Goal: Task Accomplishment & Management: Manage account settings

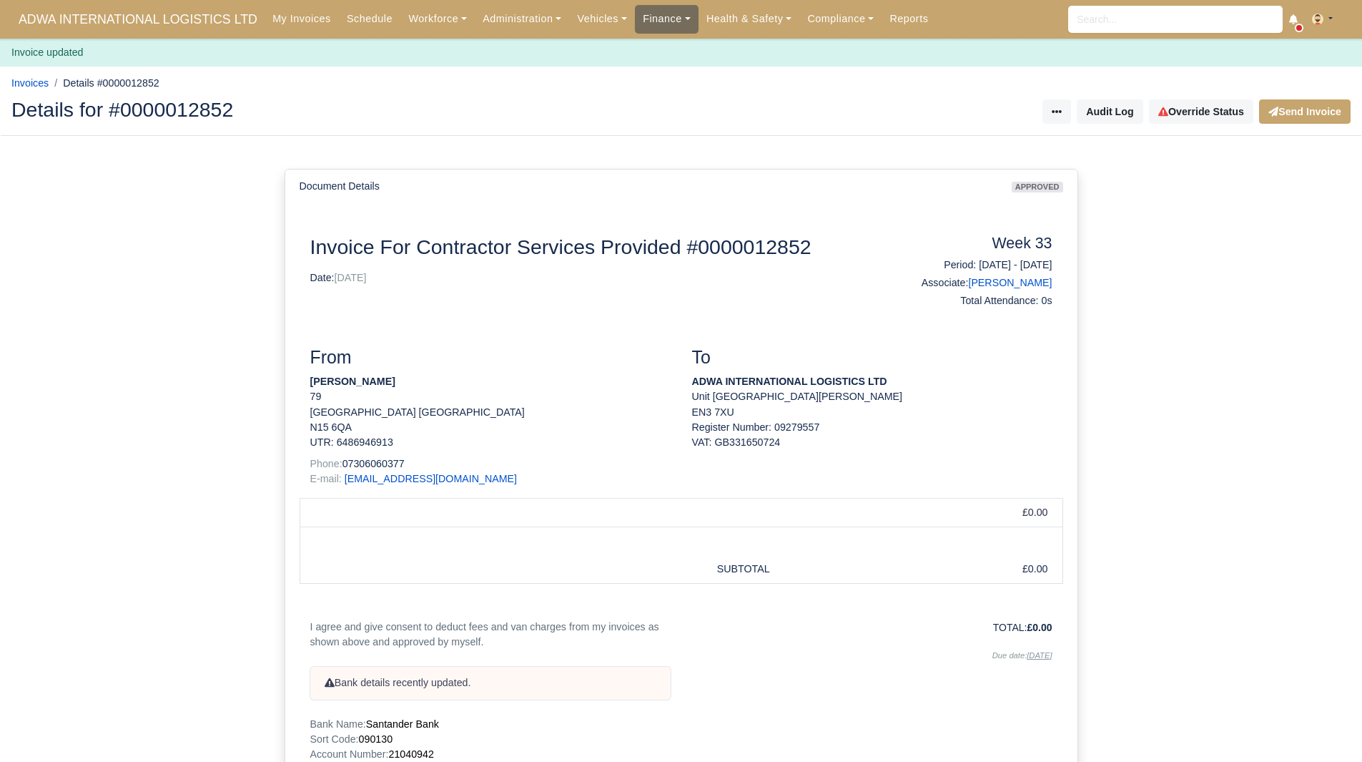
click at [649, 22] on link "Finance" at bounding box center [667, 19] width 64 height 28
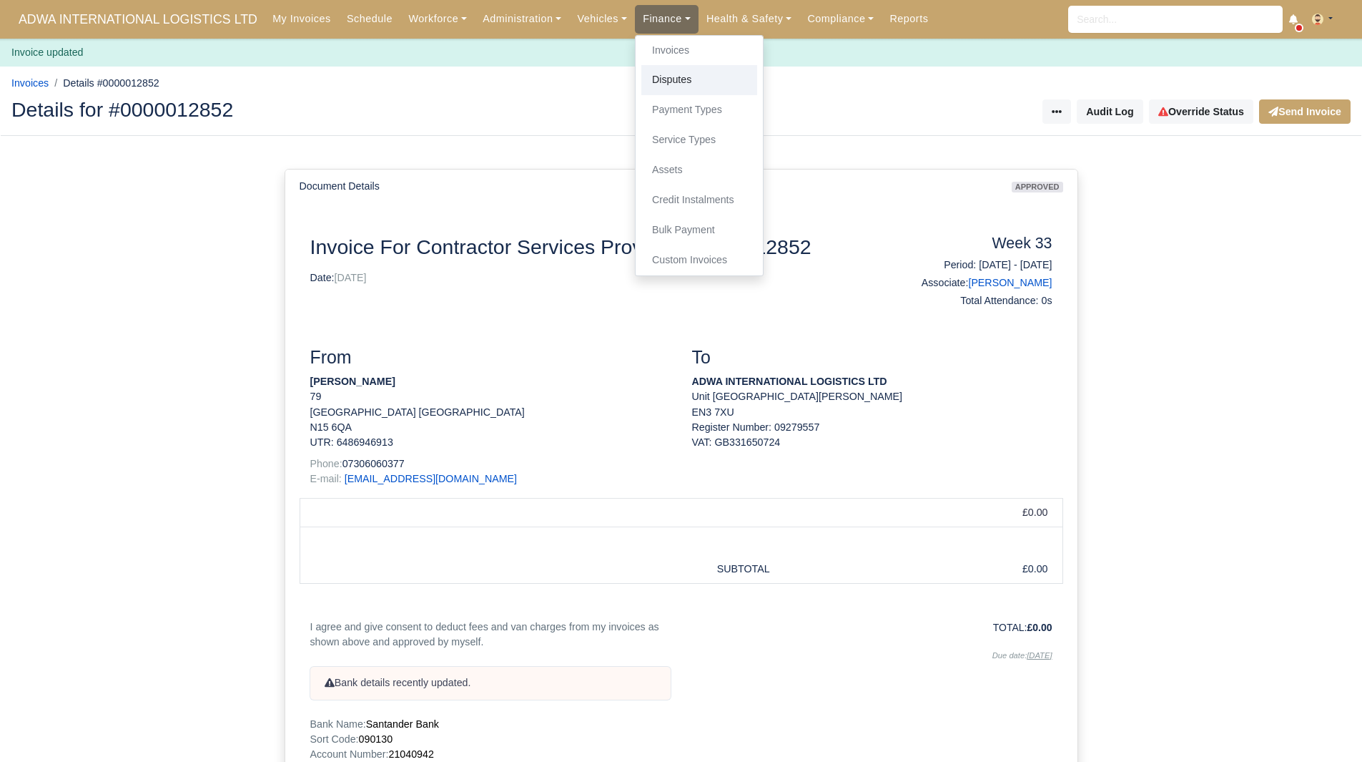
click at [653, 78] on link "Disputes" at bounding box center [699, 80] width 116 height 30
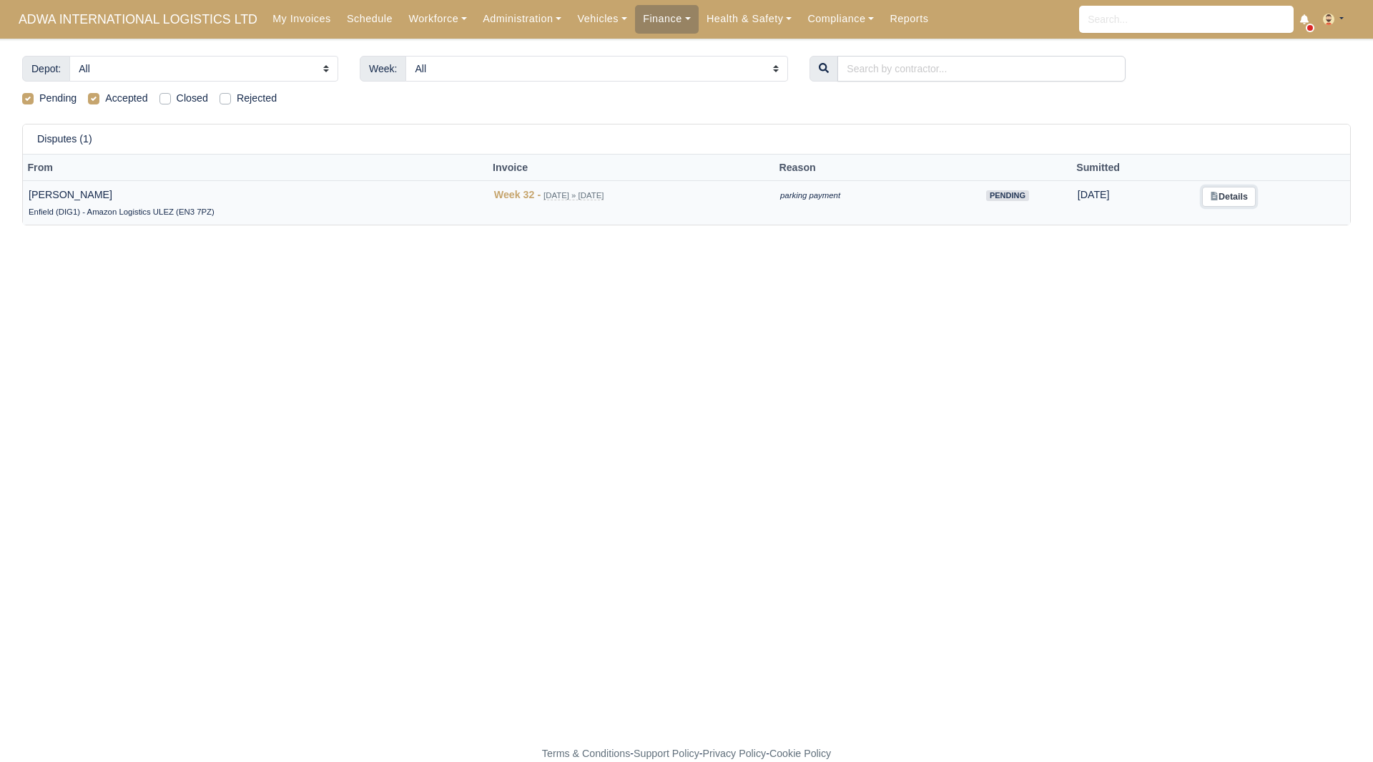
click at [1243, 198] on link "Details" at bounding box center [1229, 197] width 54 height 21
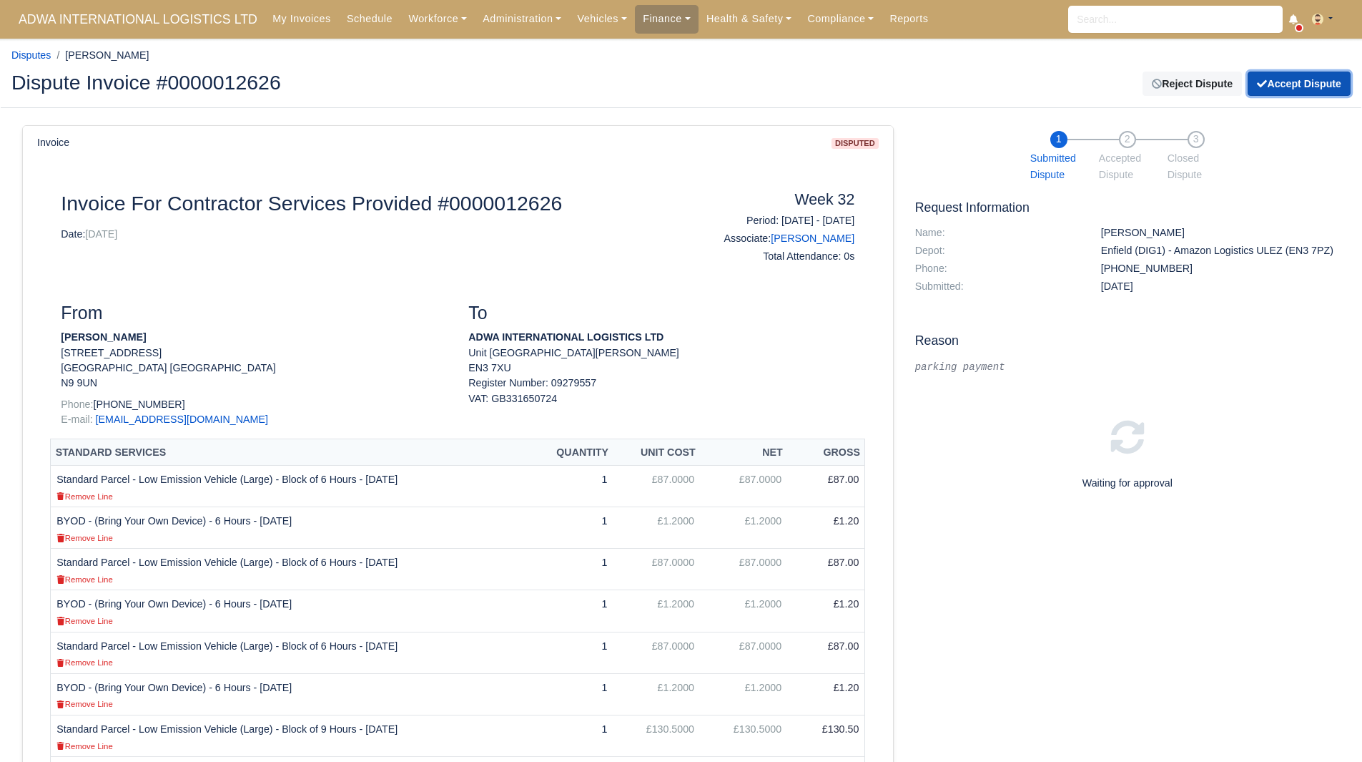
click at [1282, 83] on button "Accept Dispute" at bounding box center [1299, 84] width 103 height 24
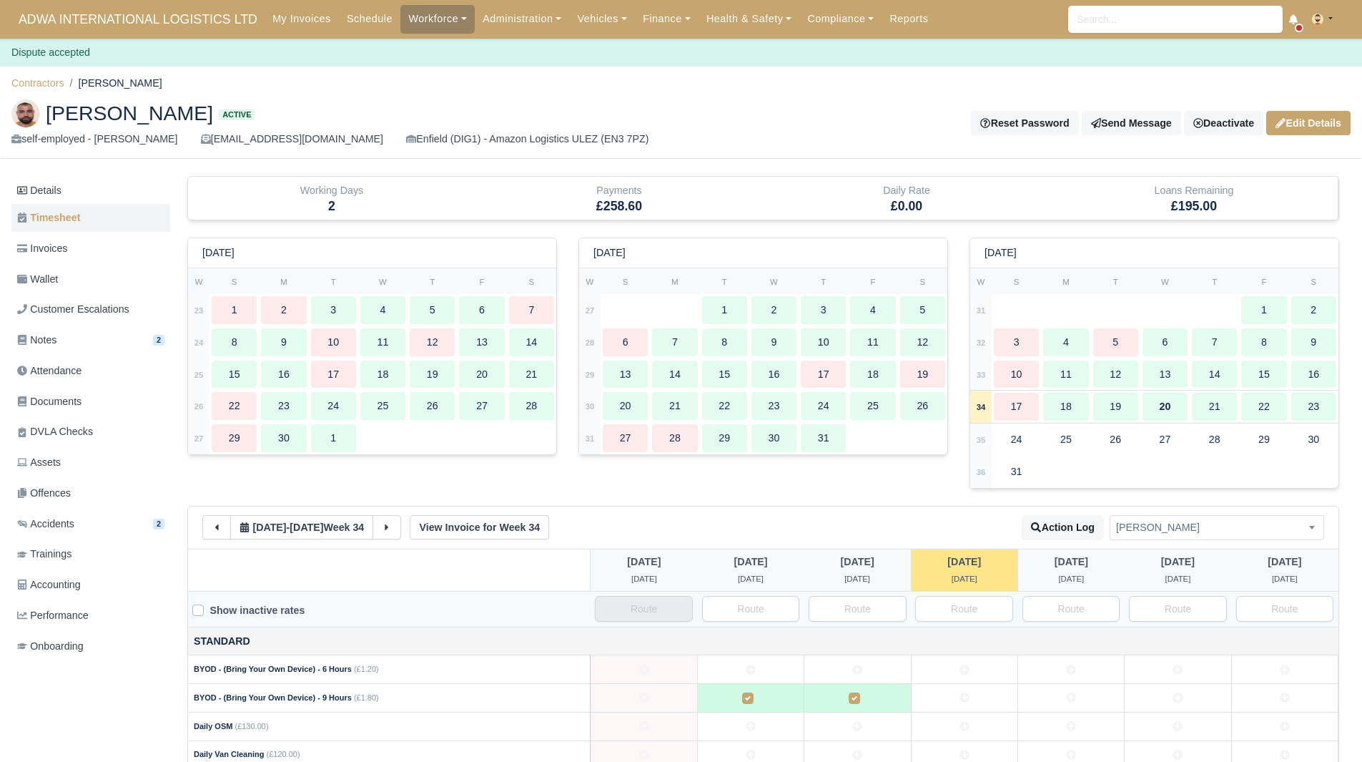
scroll to position [220, 0]
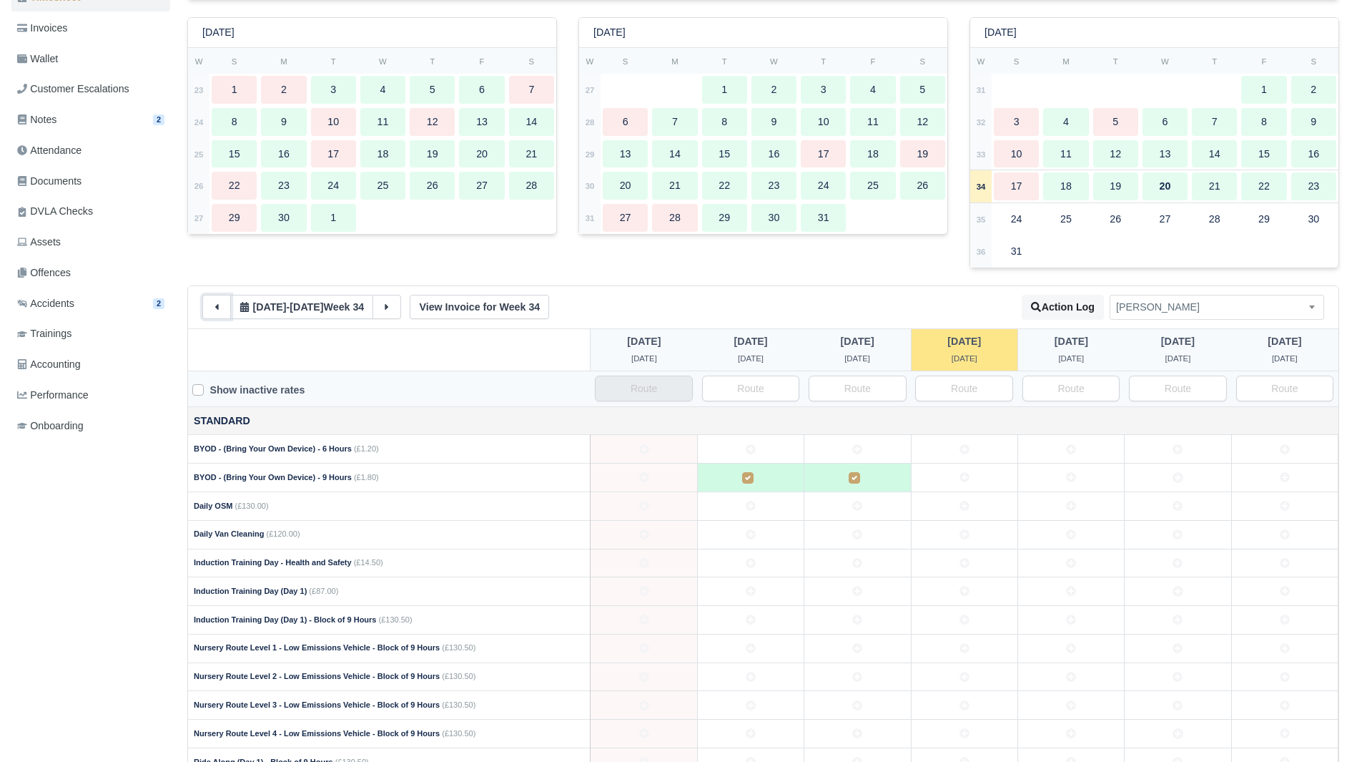
click at [220, 305] on icon at bounding box center [217, 307] width 10 height 10
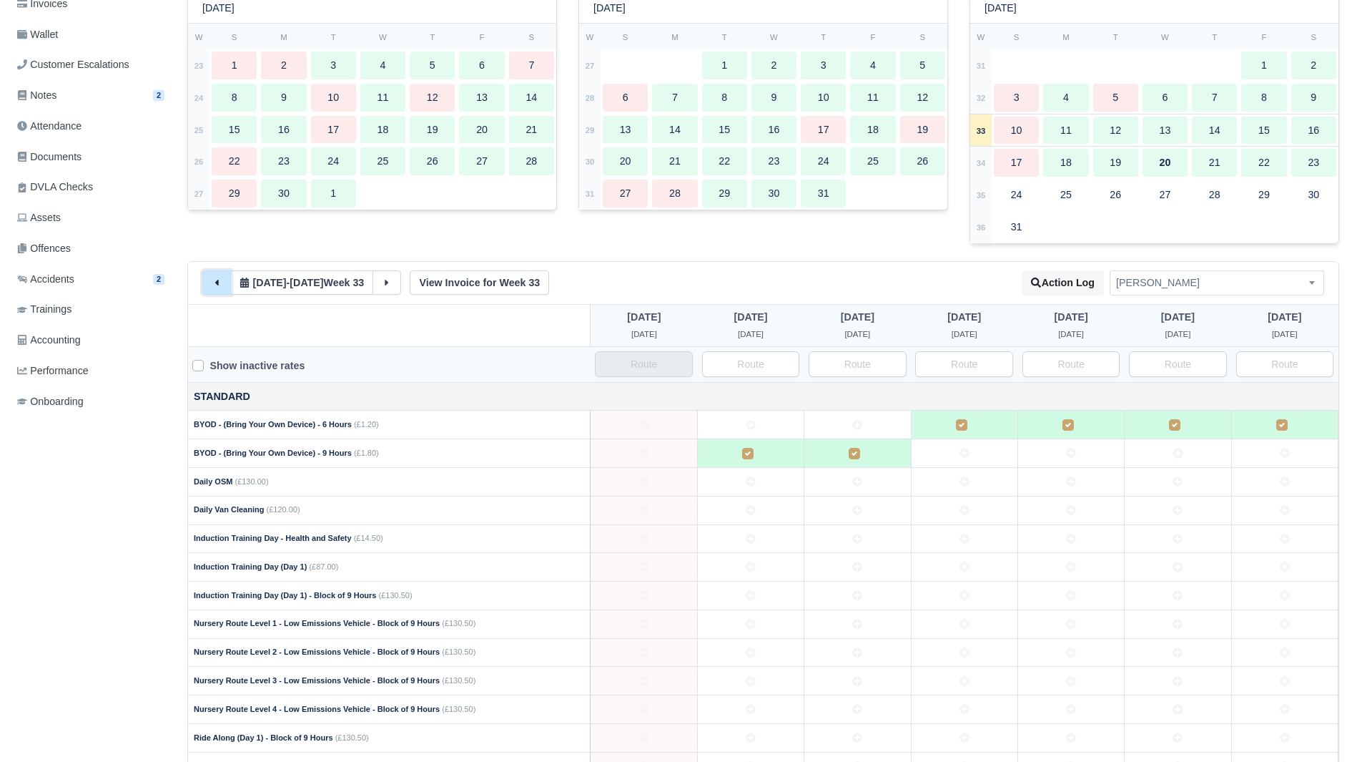
scroll to position [243, 0]
click at [216, 282] on icon at bounding box center [217, 284] width 10 height 10
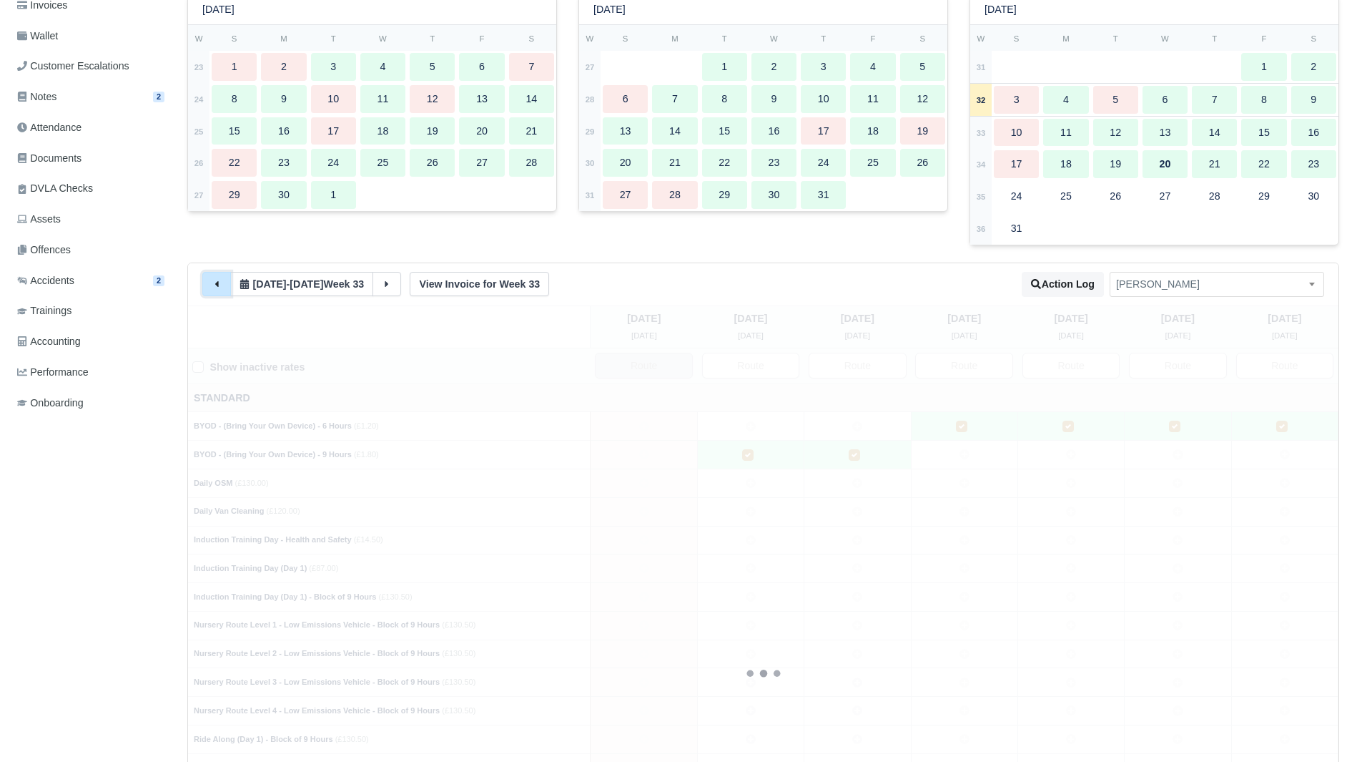
scroll to position [542, 0]
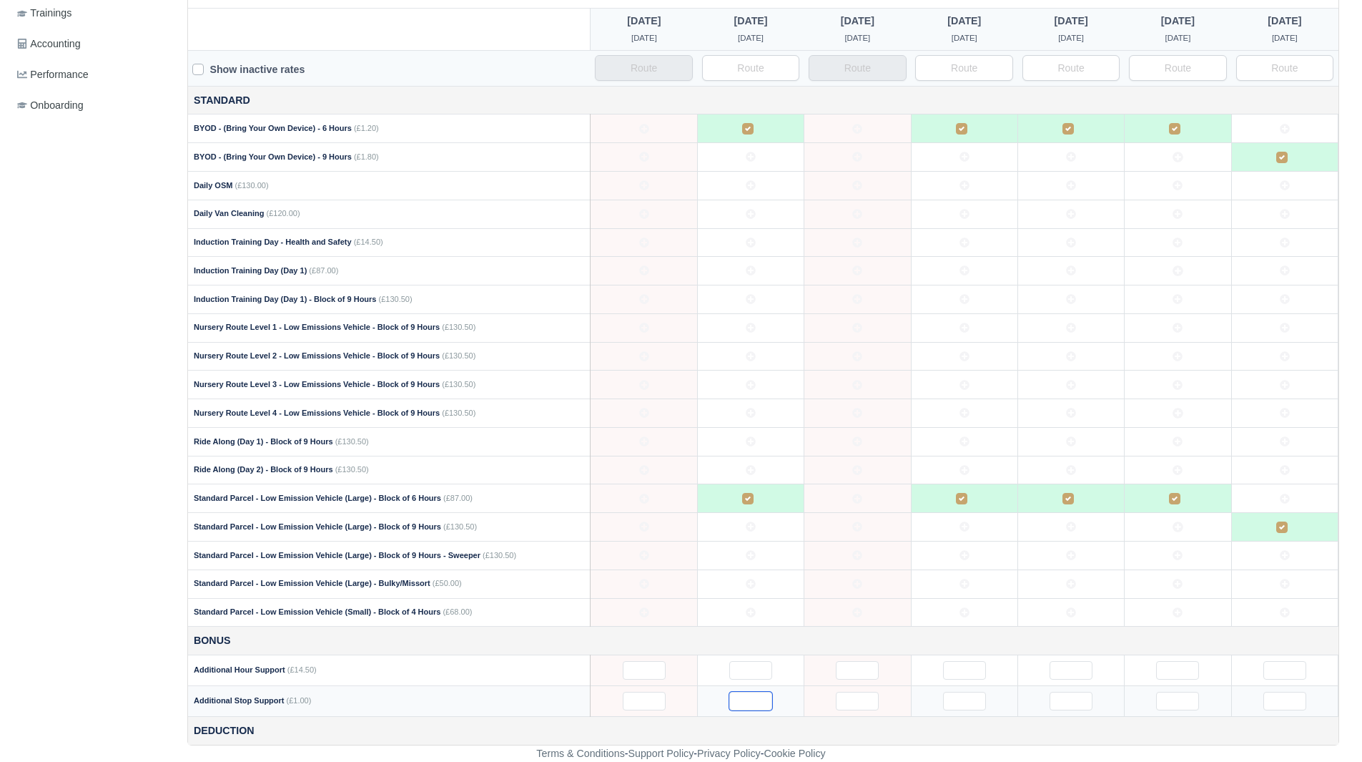
click at [753, 693] on input "text" at bounding box center [750, 701] width 43 height 19
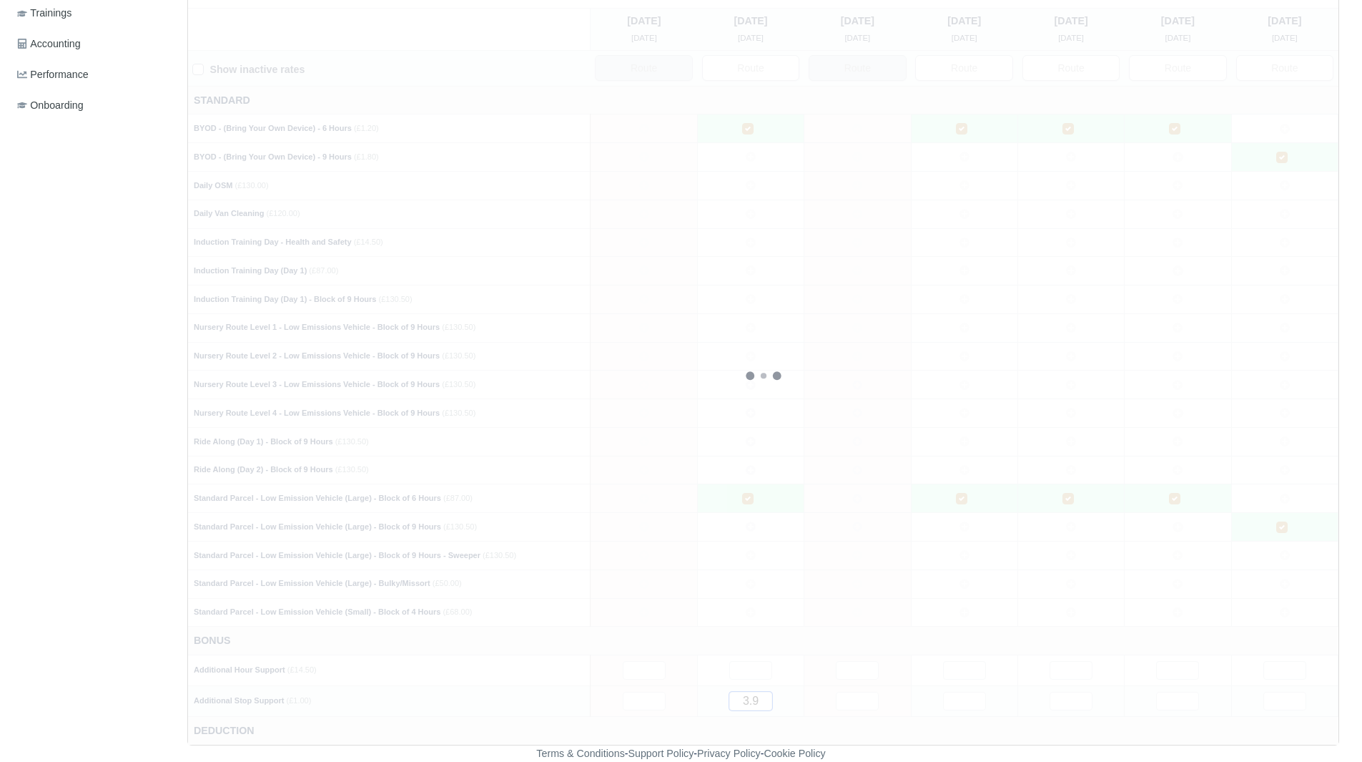
type input "3.95"
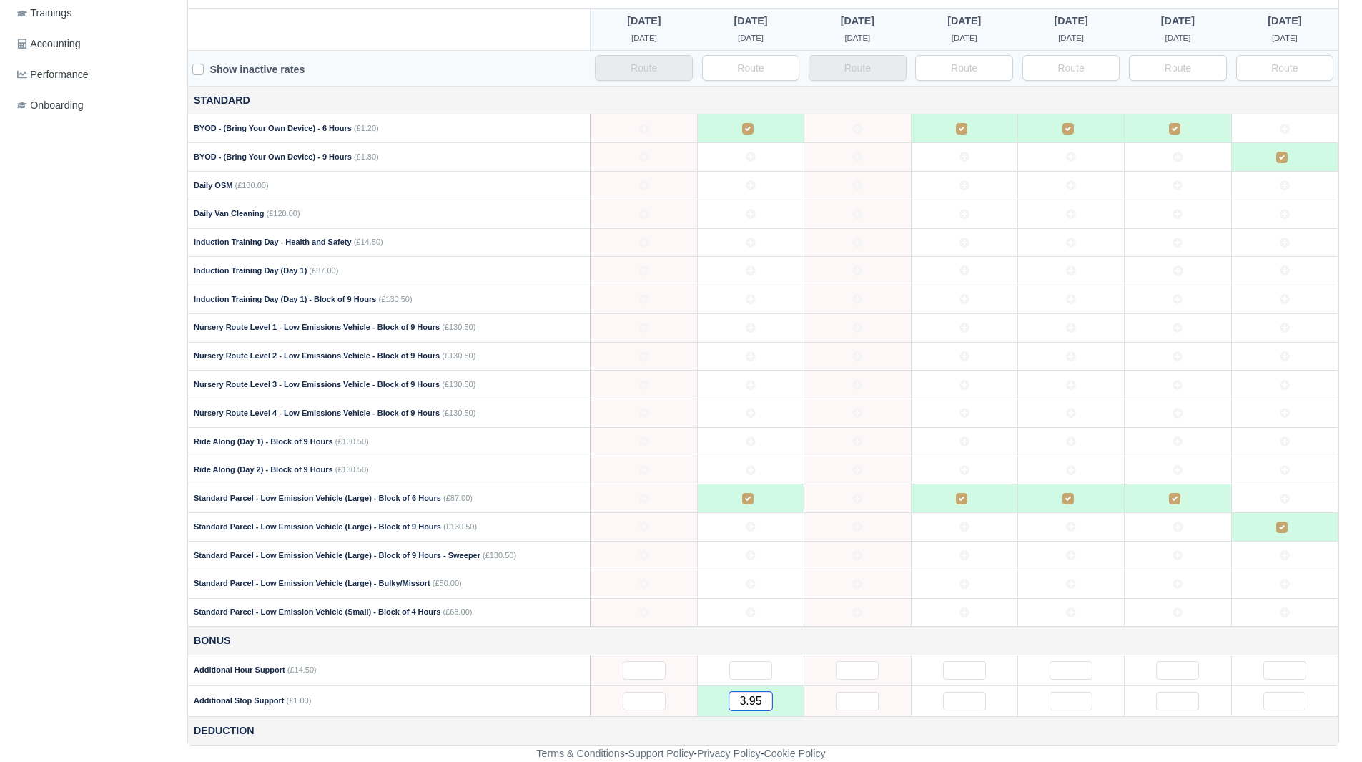
type input "3.95"
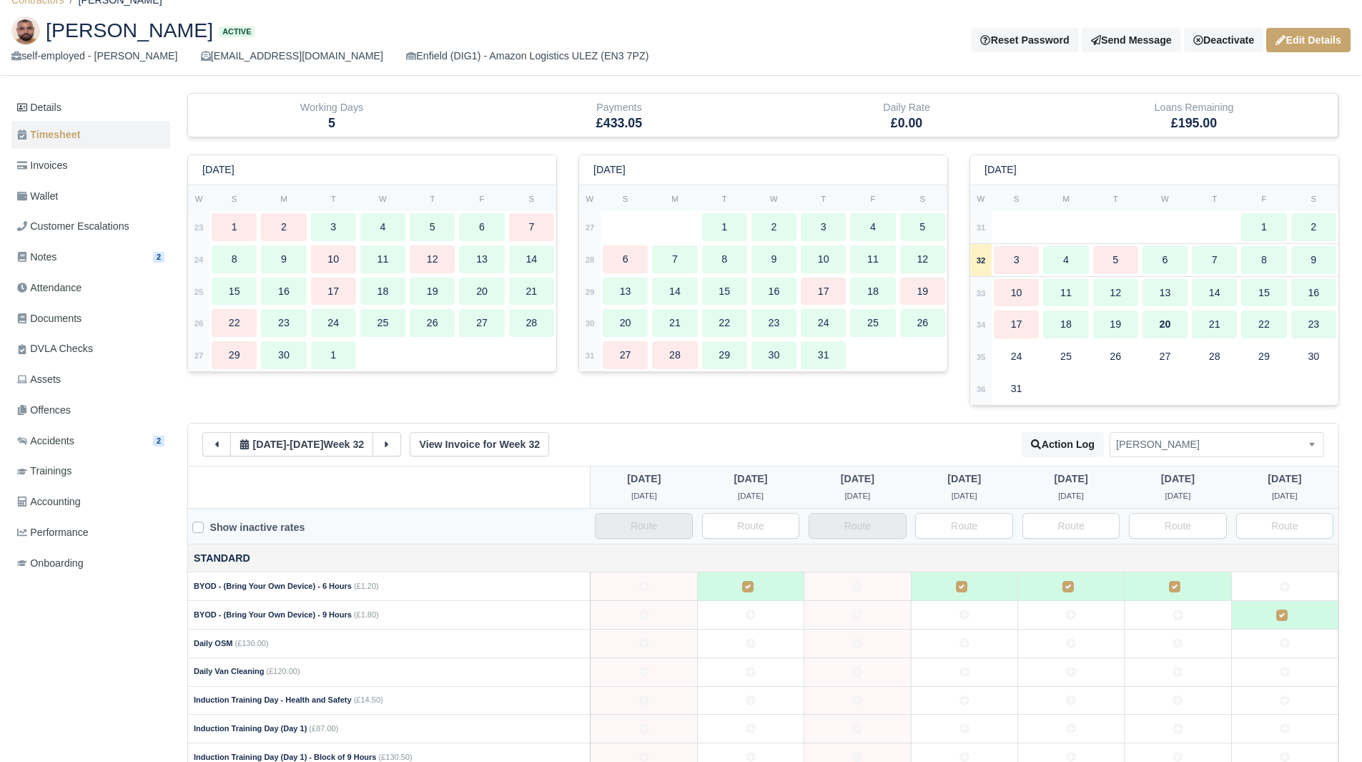
scroll to position [0, 0]
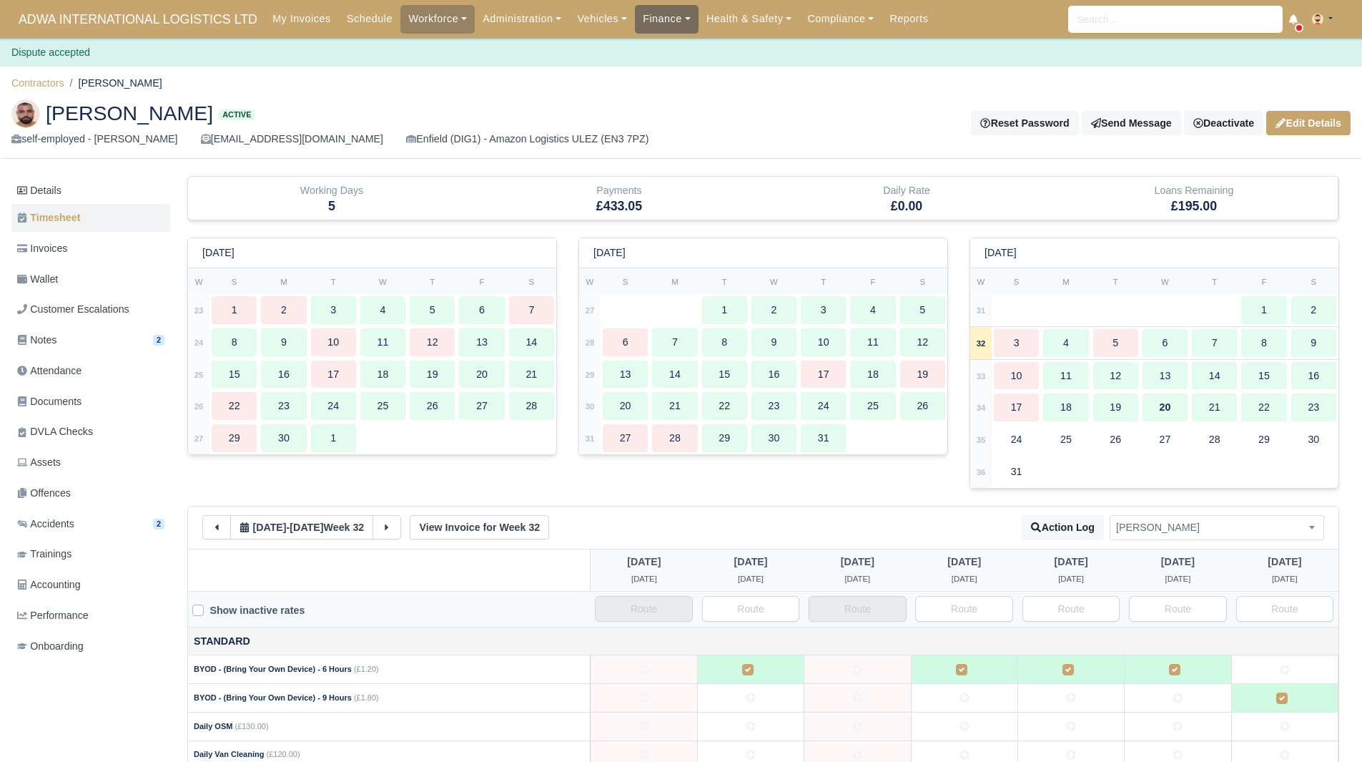
click at [647, 11] on link "Finance" at bounding box center [667, 19] width 64 height 28
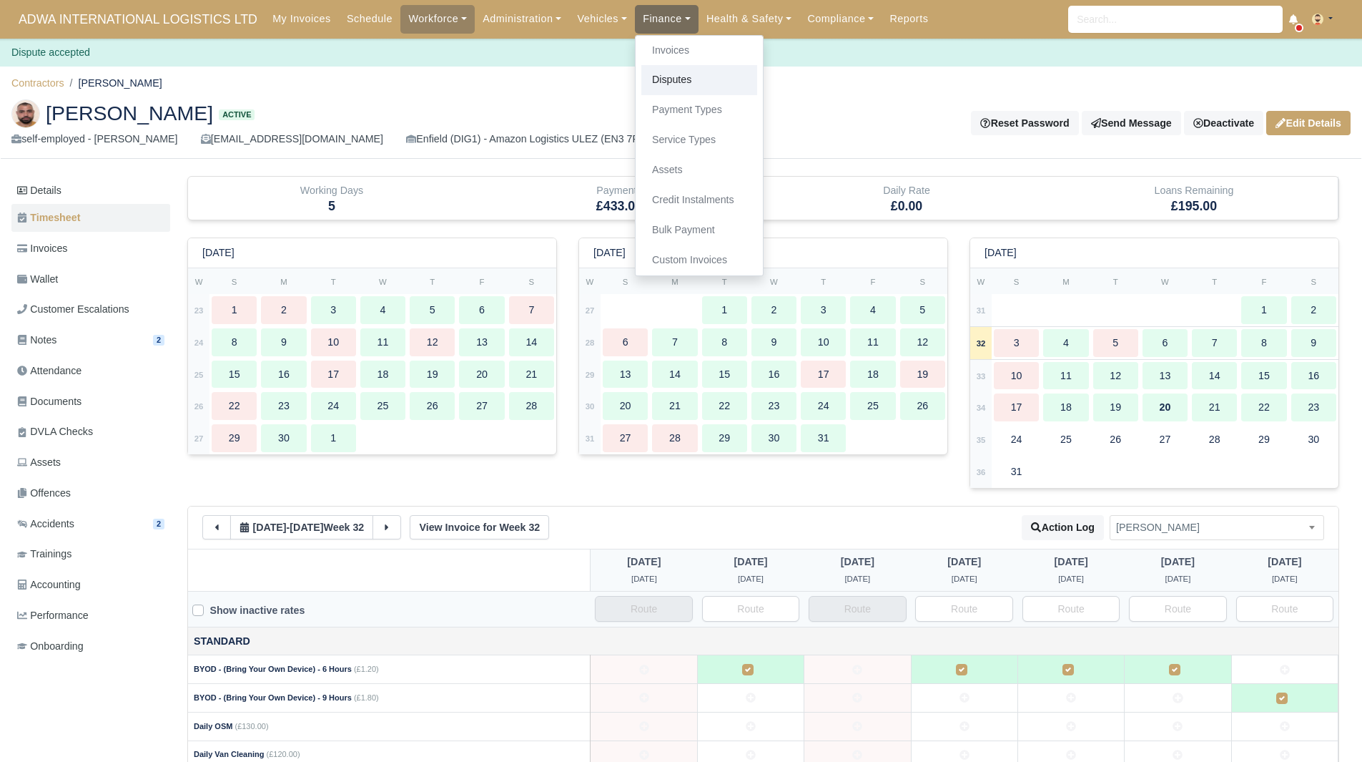
click at [668, 78] on link "Disputes" at bounding box center [699, 80] width 116 height 30
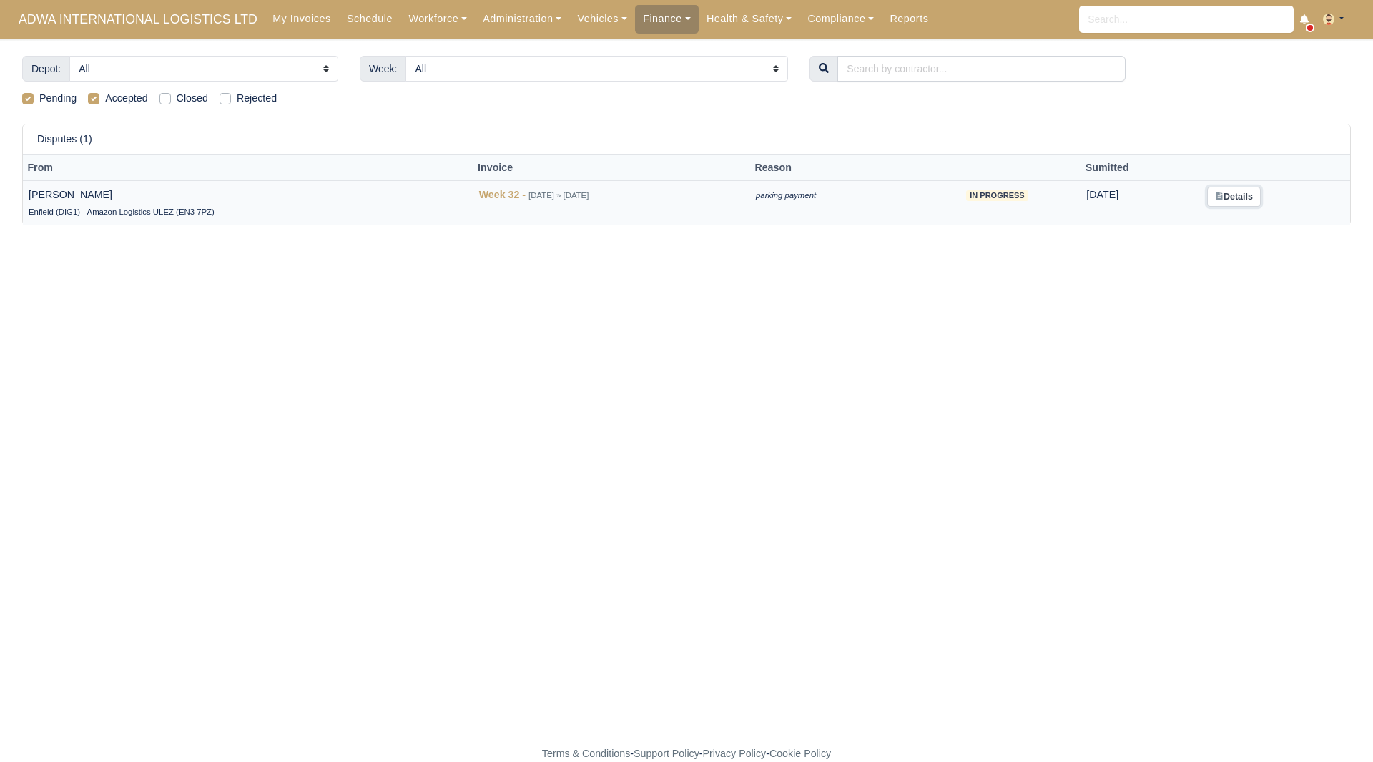
click at [1224, 193] on icon at bounding box center [1219, 196] width 9 height 9
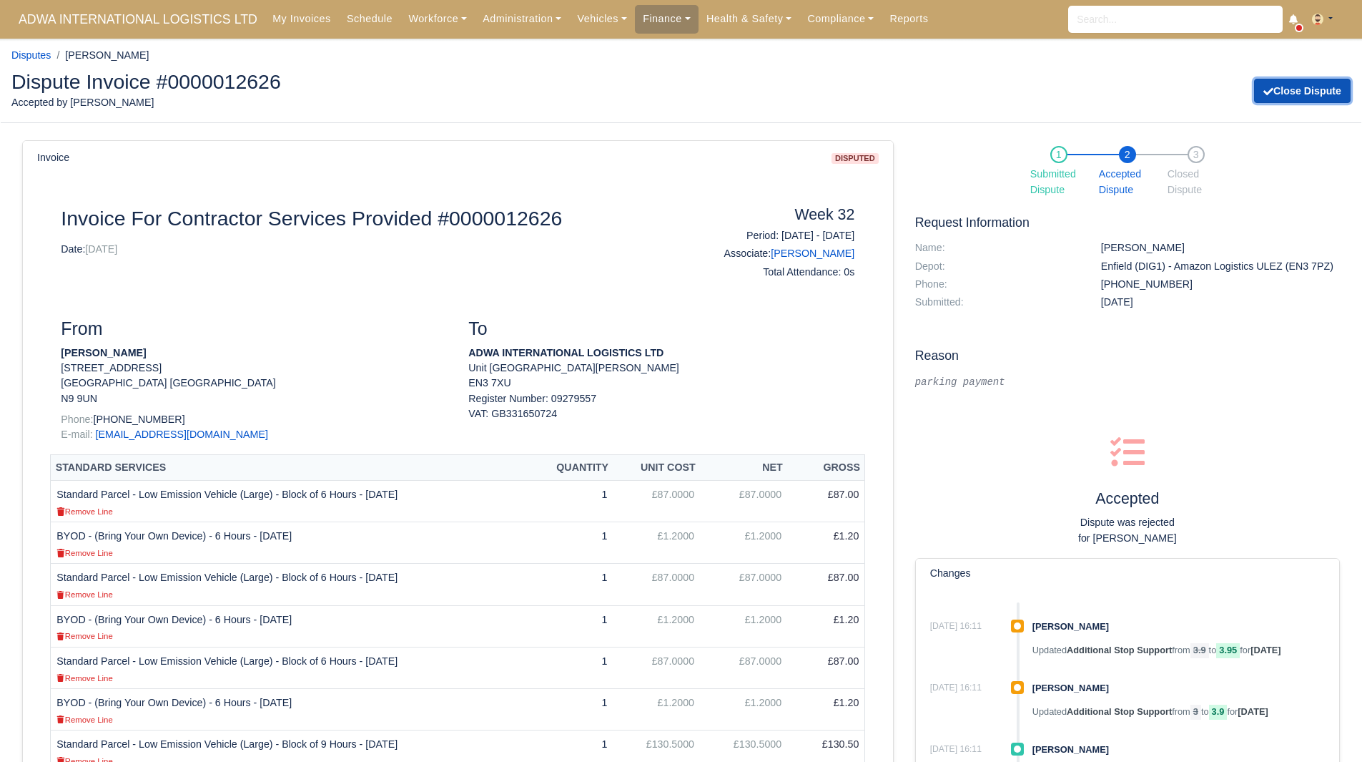
click at [1316, 83] on button "Close Dispute" at bounding box center [1302, 91] width 97 height 24
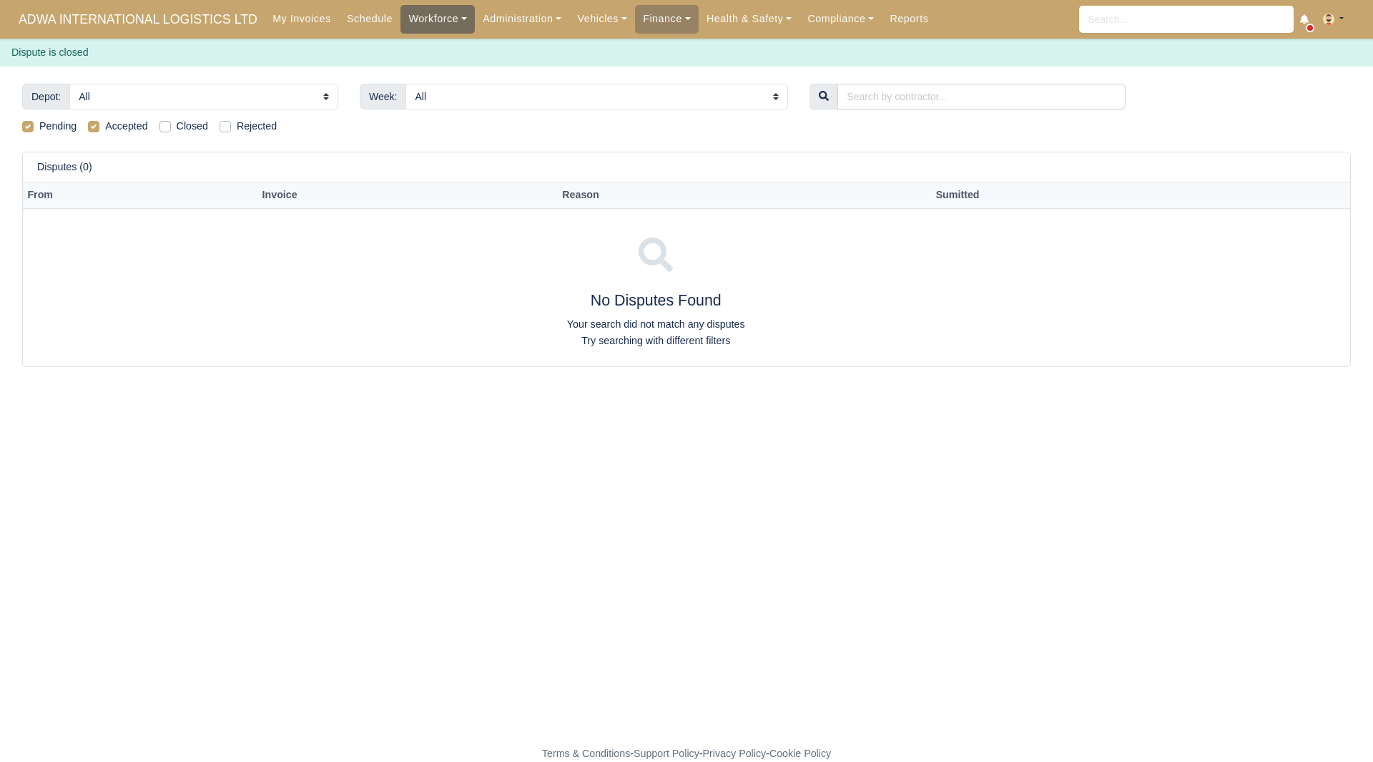
click at [425, 15] on link "Workforce" at bounding box center [437, 19] width 74 height 28
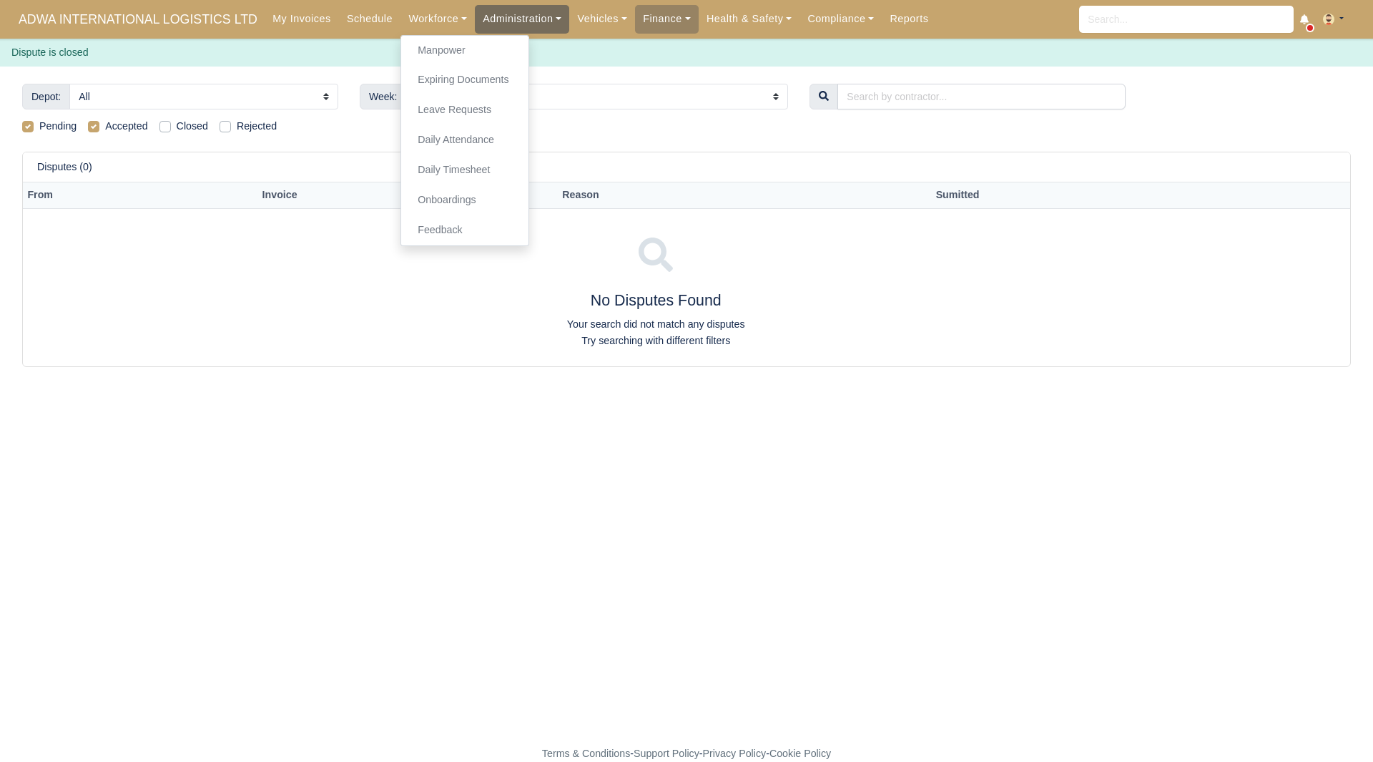
click at [494, 16] on link "Administration" at bounding box center [522, 19] width 94 height 28
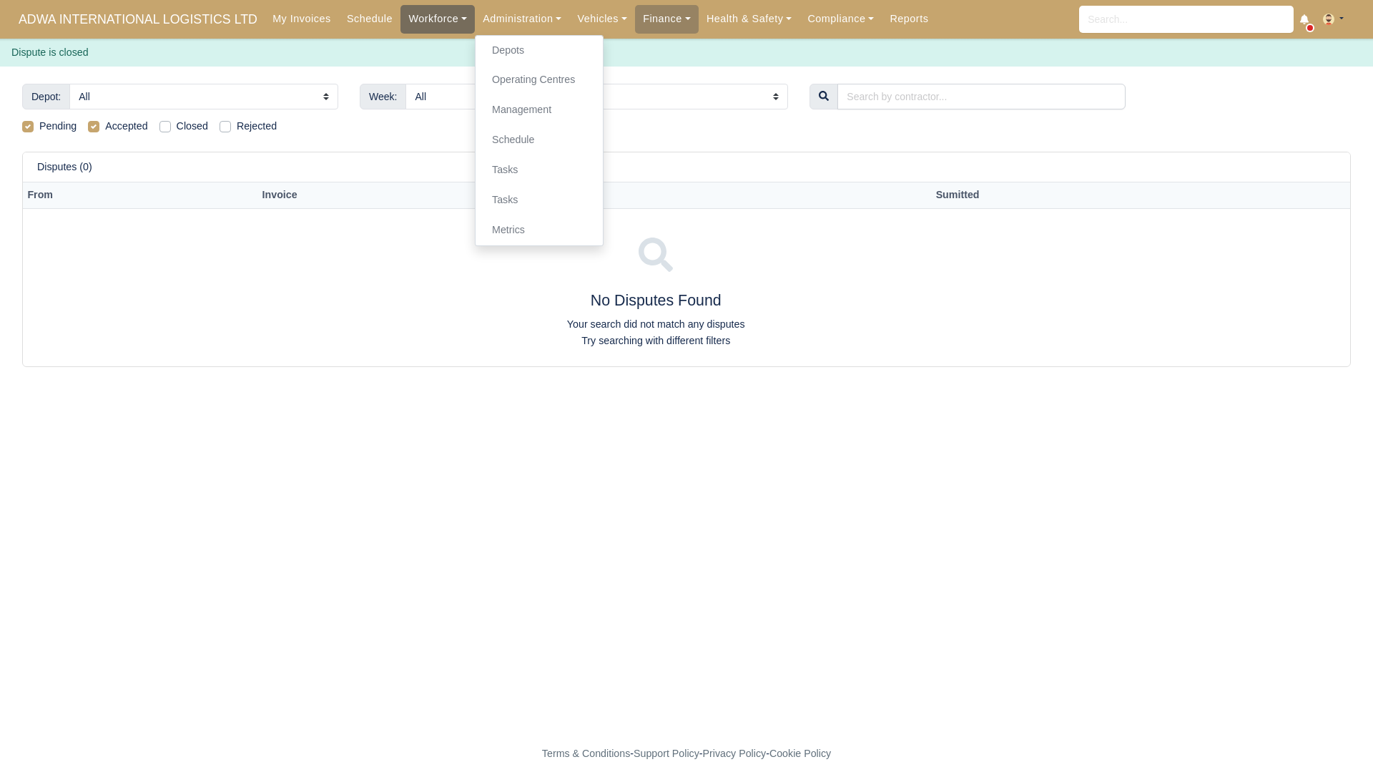
click at [446, 18] on link "Workforce" at bounding box center [437, 19] width 74 height 28
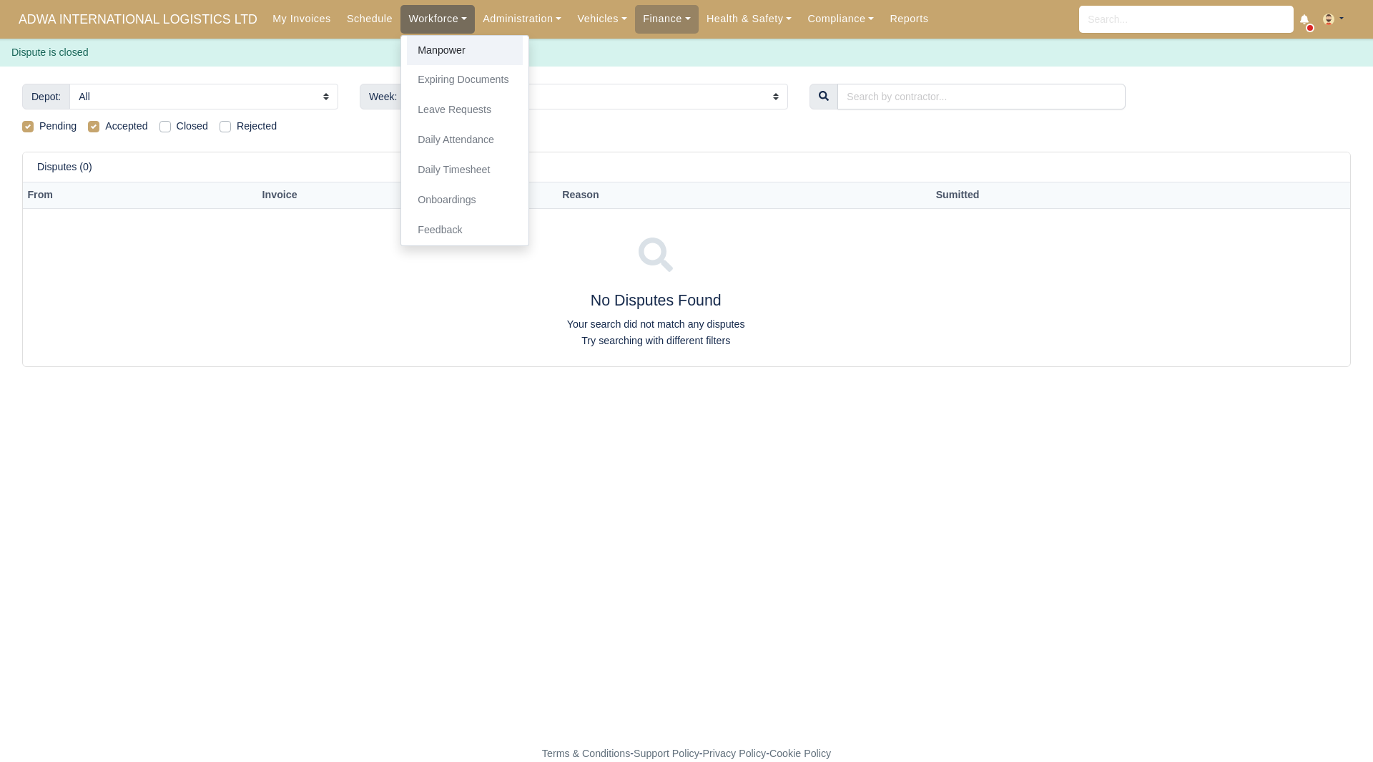
click at [446, 41] on link "Manpower" at bounding box center [465, 51] width 116 height 30
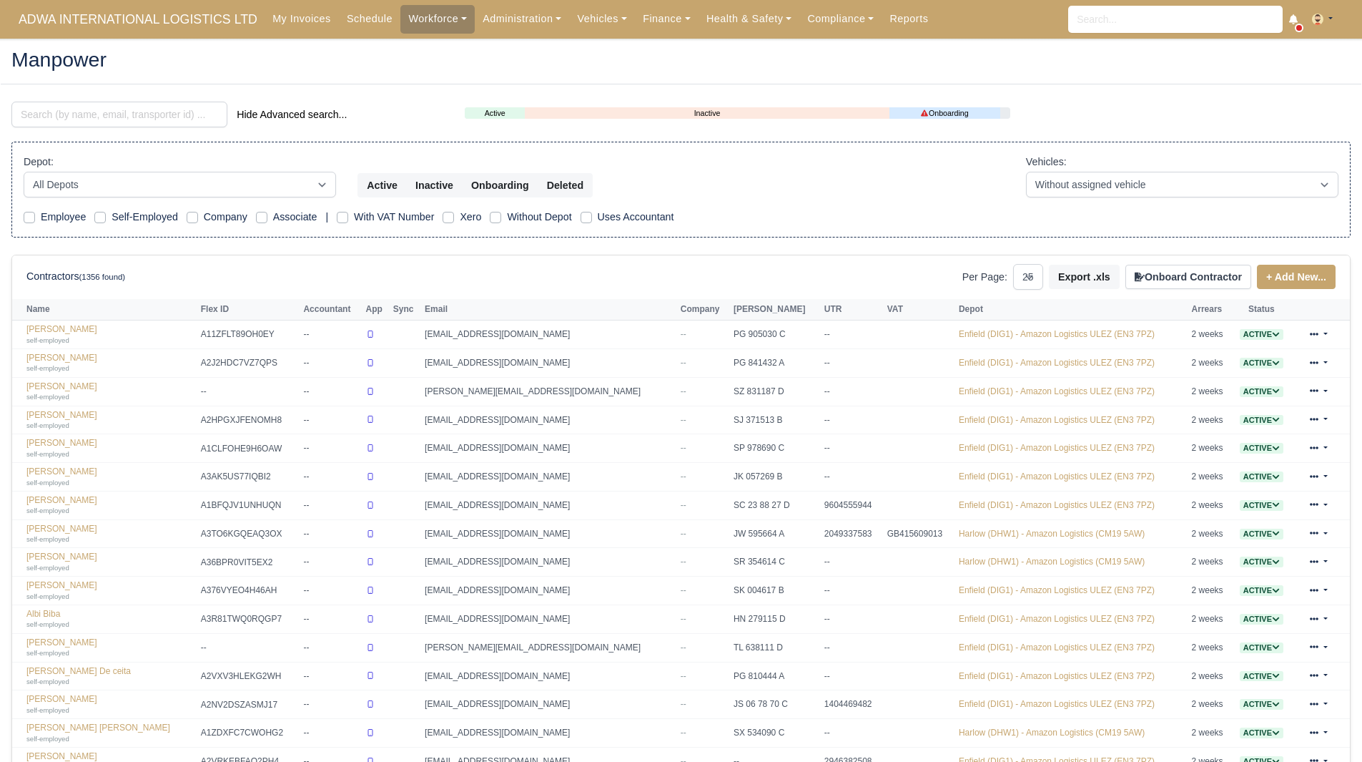
select select "25"
click at [122, 120] on input "search" at bounding box center [119, 115] width 216 height 26
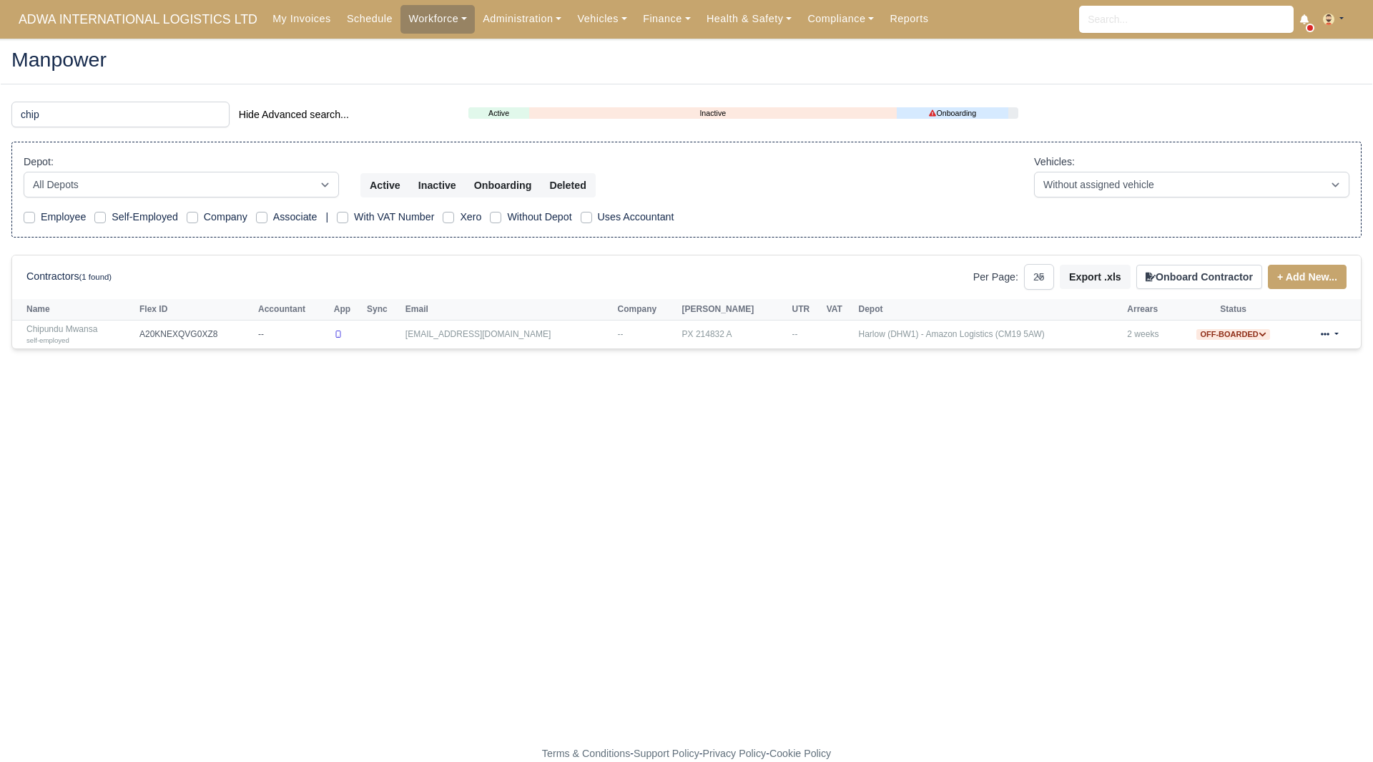
type input "chip"
